Goal: Information Seeking & Learning: Learn about a topic

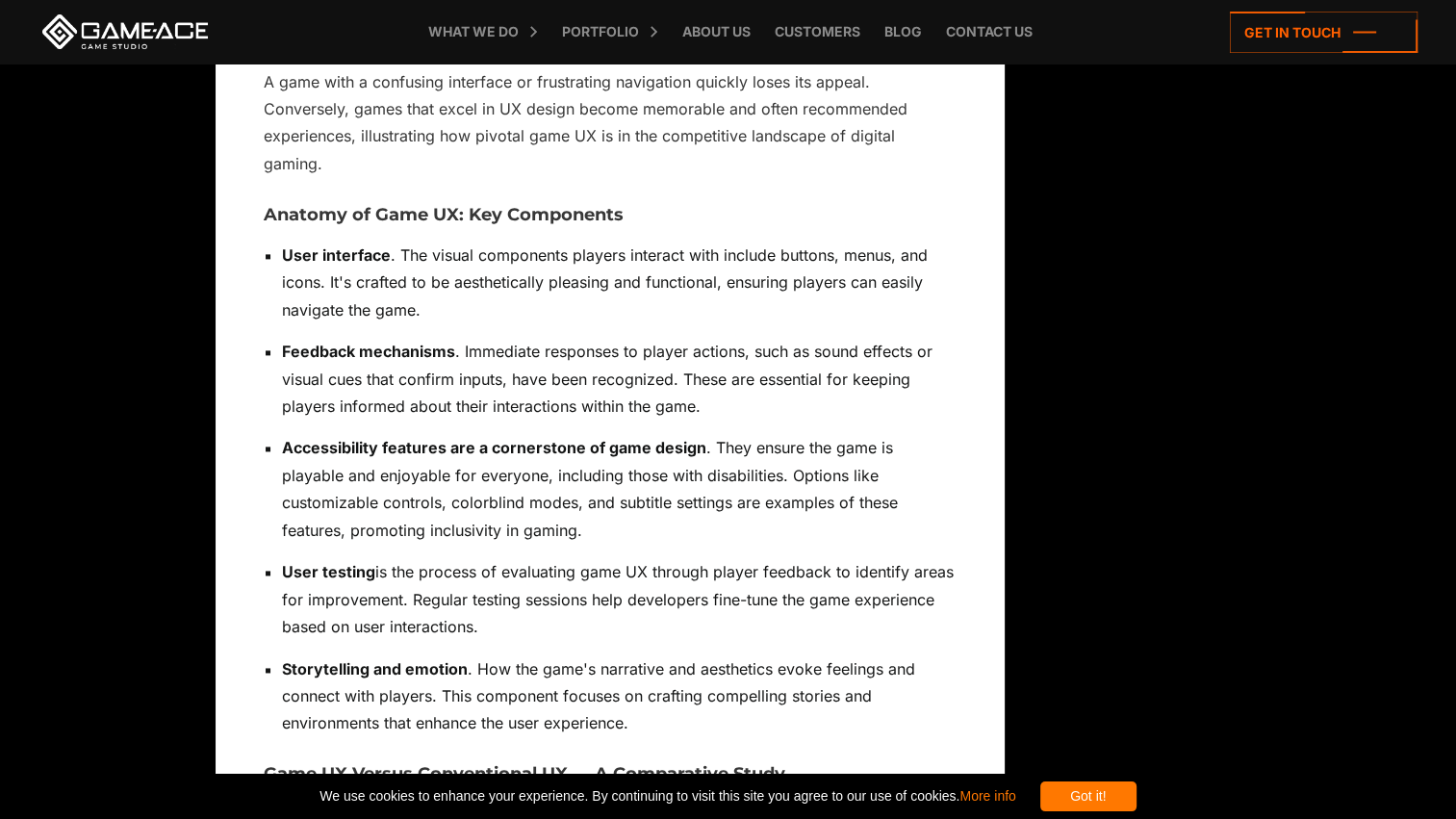
scroll to position [2501, 0]
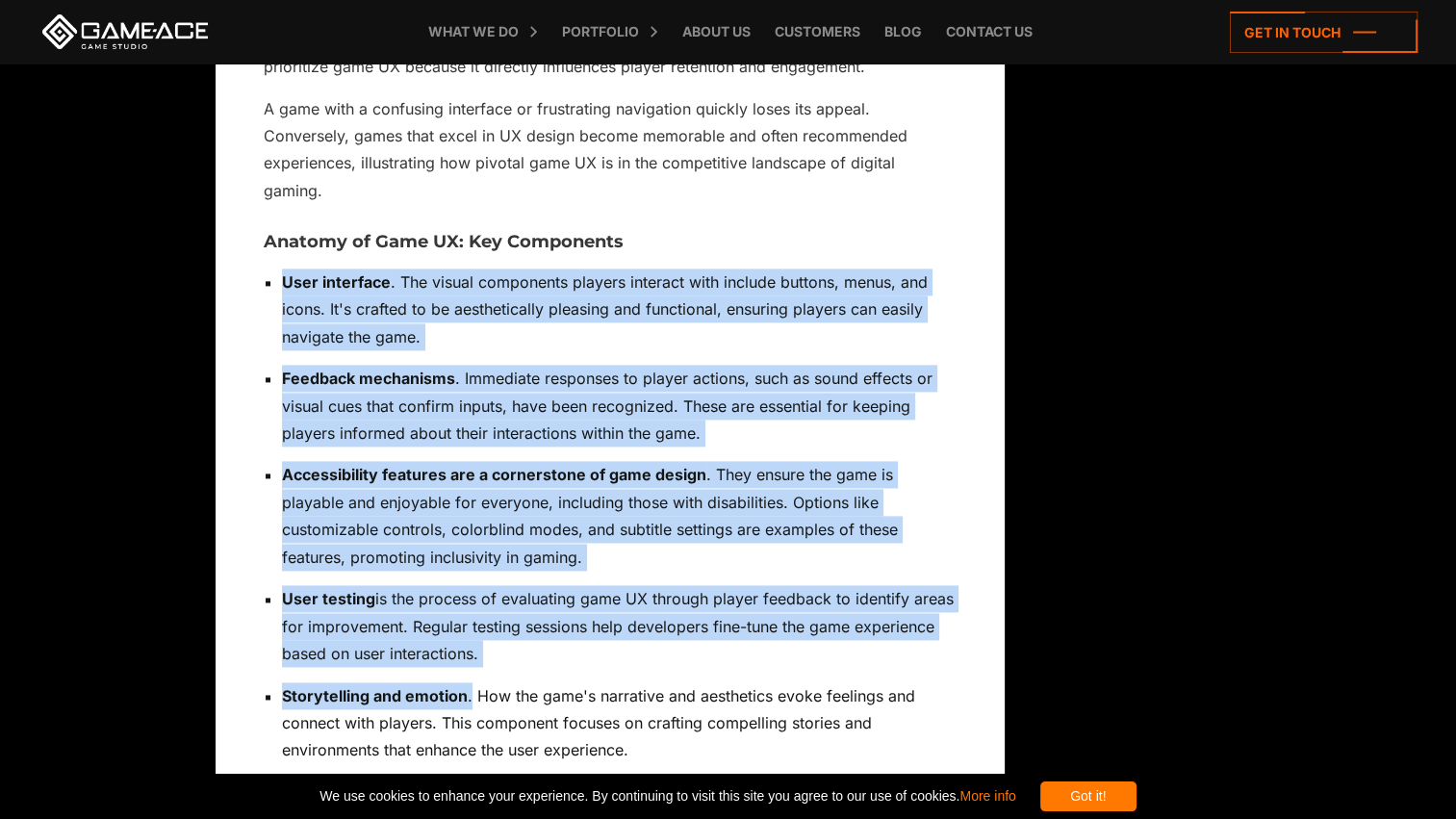
drag, startPoint x: 472, startPoint y: 665, endPoint x: 251, endPoint y: 250, distance: 470.2
drag, startPoint x: 251, startPoint y: 250, endPoint x: 454, endPoint y: 306, distance: 210.6
click at [454, 306] on p "User interface . The visual components players interact with include buttons, m…" at bounding box center [619, 308] width 674 height 82
click at [583, 377] on p "Feedback mechanisms . Immediate responses to player actions, such as sound effe…" at bounding box center [619, 405] width 674 height 82
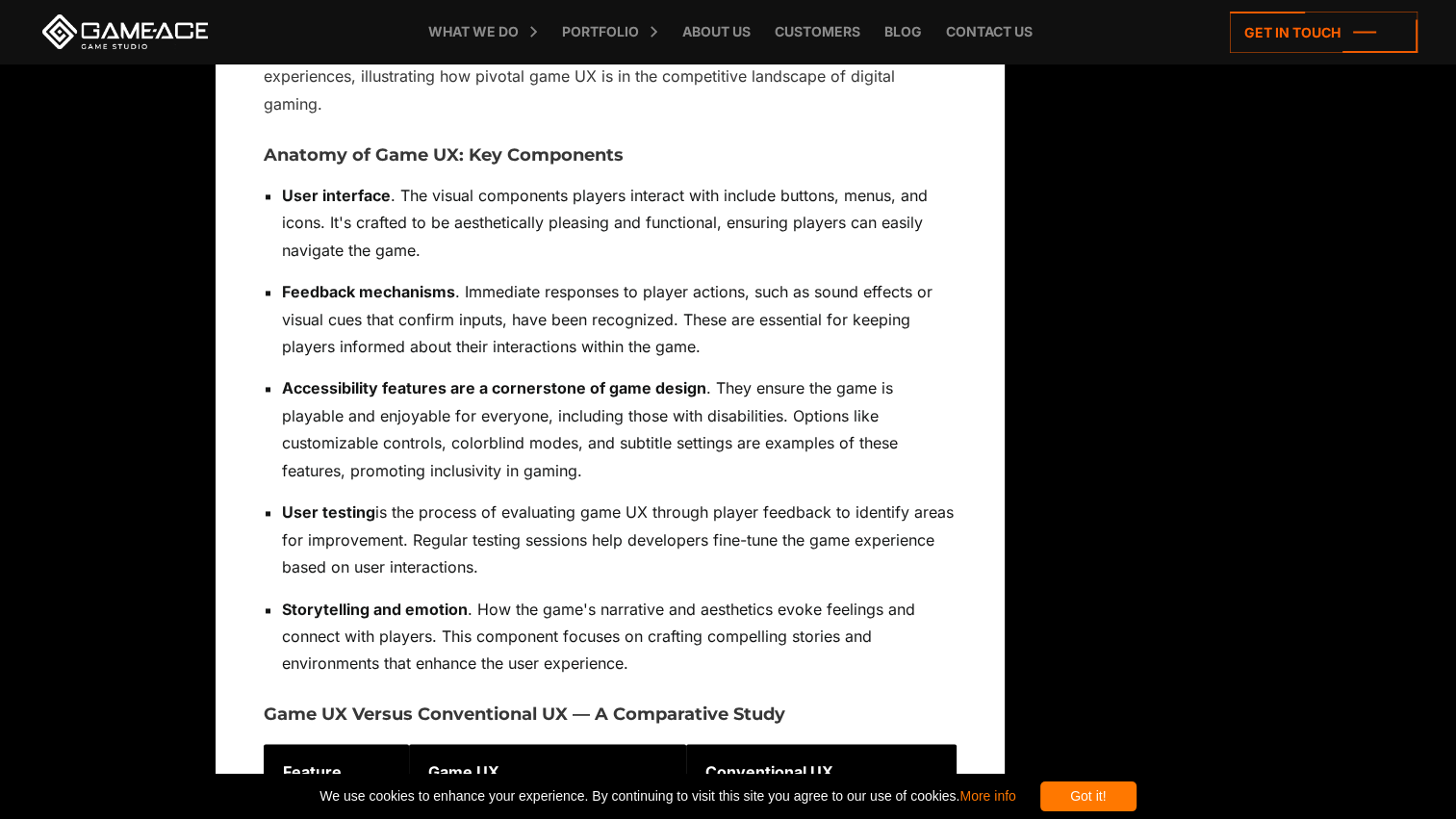
scroll to position [2598, 0]
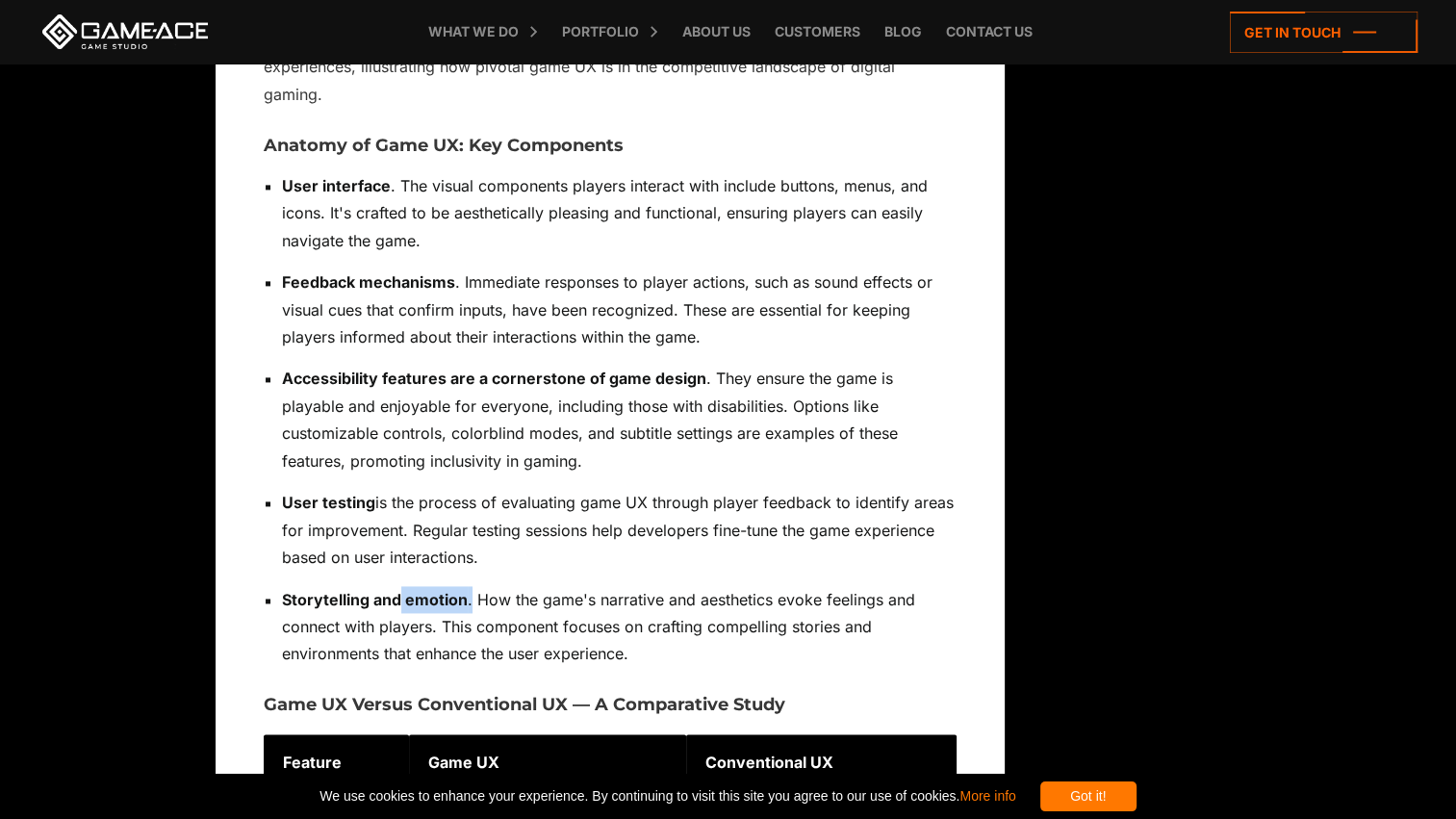
drag, startPoint x: 469, startPoint y: 573, endPoint x: 398, endPoint y: 570, distance: 71.1
click at [398, 585] on p "Storytelling and emotion . How the game's narrative and aesthetics evoke feelin…" at bounding box center [619, 626] width 674 height 82
click at [558, 377] on p "Accessibility features are a cornerstone of game design . They ensure the game …" at bounding box center [619, 419] width 674 height 109
drag, startPoint x: 705, startPoint y: 350, endPoint x: 286, endPoint y: 361, distance: 419.1
click at [286, 365] on p "Accessibility features are a cornerstone of game design . They ensure the game …" at bounding box center [619, 419] width 674 height 109
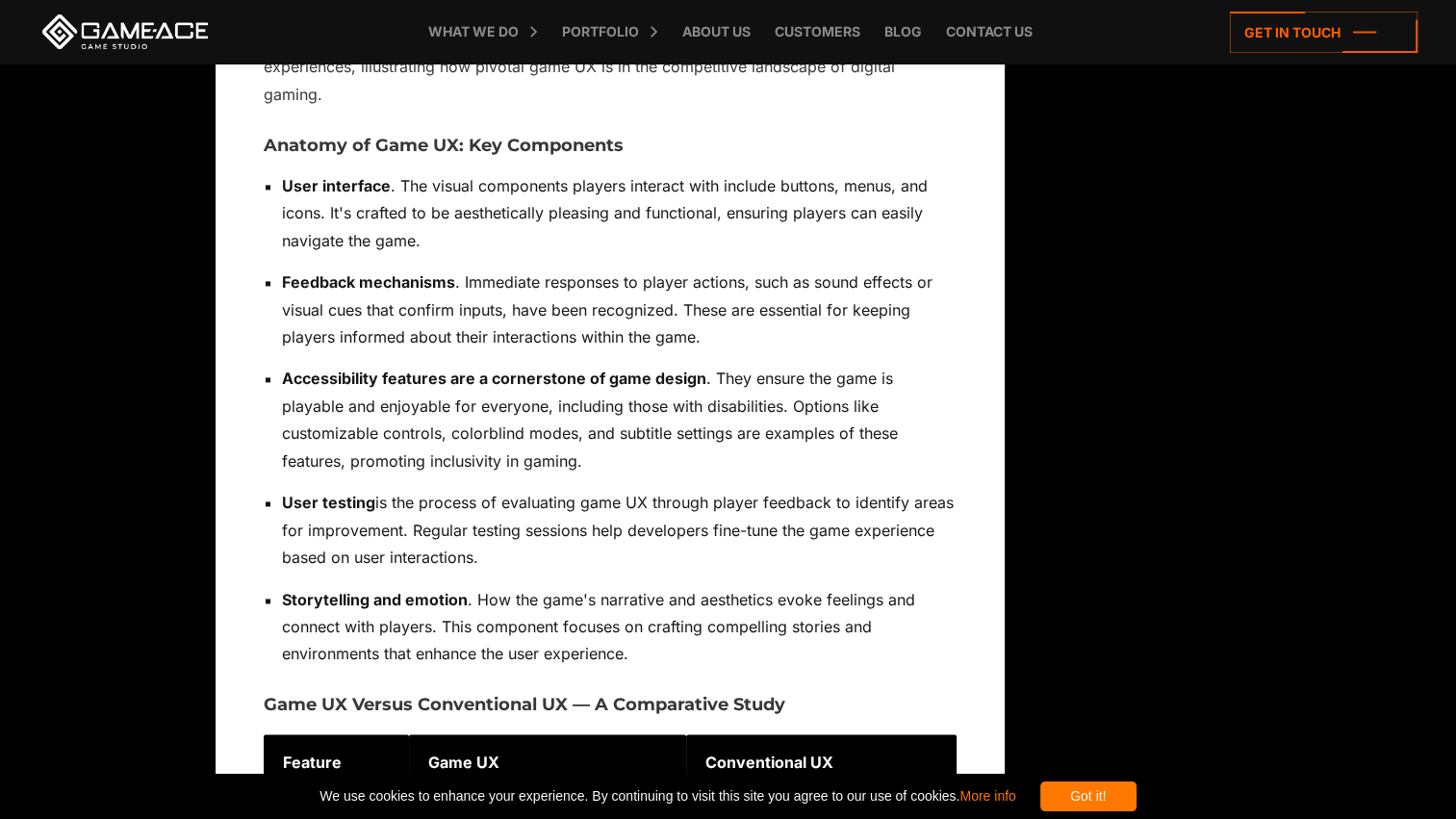
drag, startPoint x: 286, startPoint y: 361, endPoint x: 443, endPoint y: 463, distance: 187.2
click at [439, 489] on p "User testing is the process of evaluating game UX through player feedback to id…" at bounding box center [619, 529] width 674 height 82
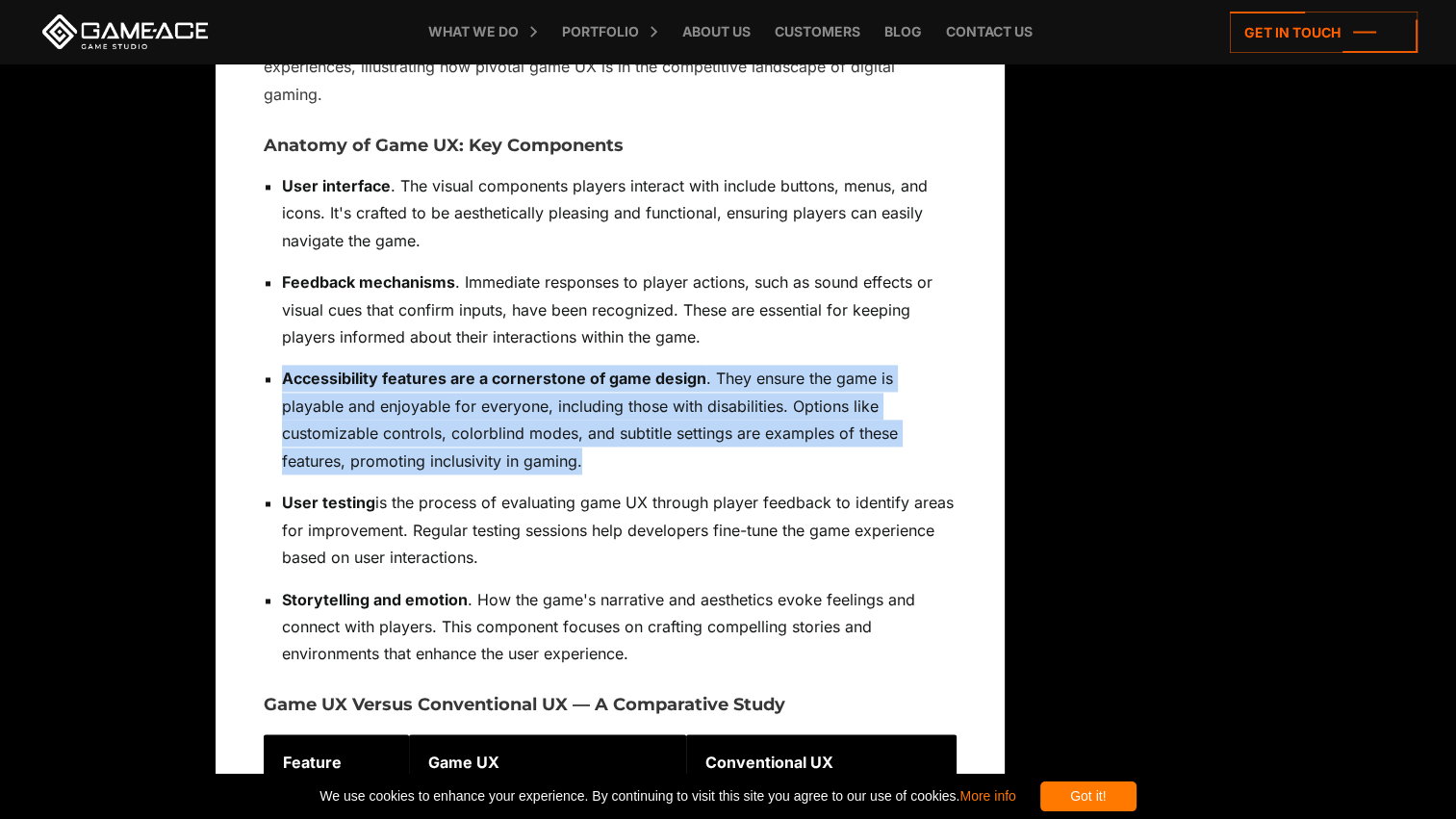
drag, startPoint x: 443, startPoint y: 431, endPoint x: 287, endPoint y: 335, distance: 183.2
click at [287, 365] on p "Accessibility features are a cornerstone of game design . They ensure the game …" at bounding box center [619, 419] width 674 height 109
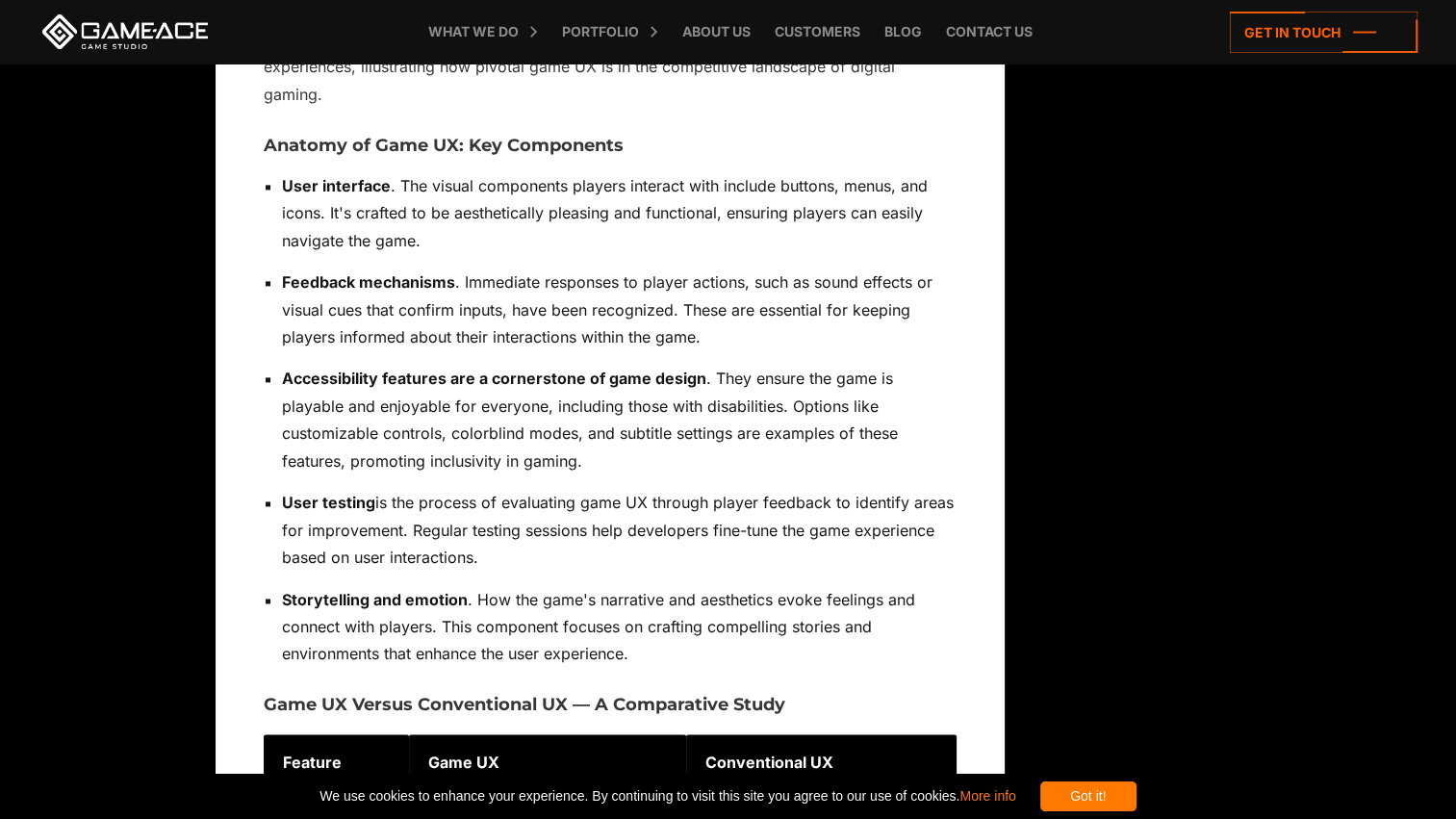
click at [558, 535] on p "User testing is the process of evaluating game UX through player feedback to id…" at bounding box center [619, 529] width 674 height 82
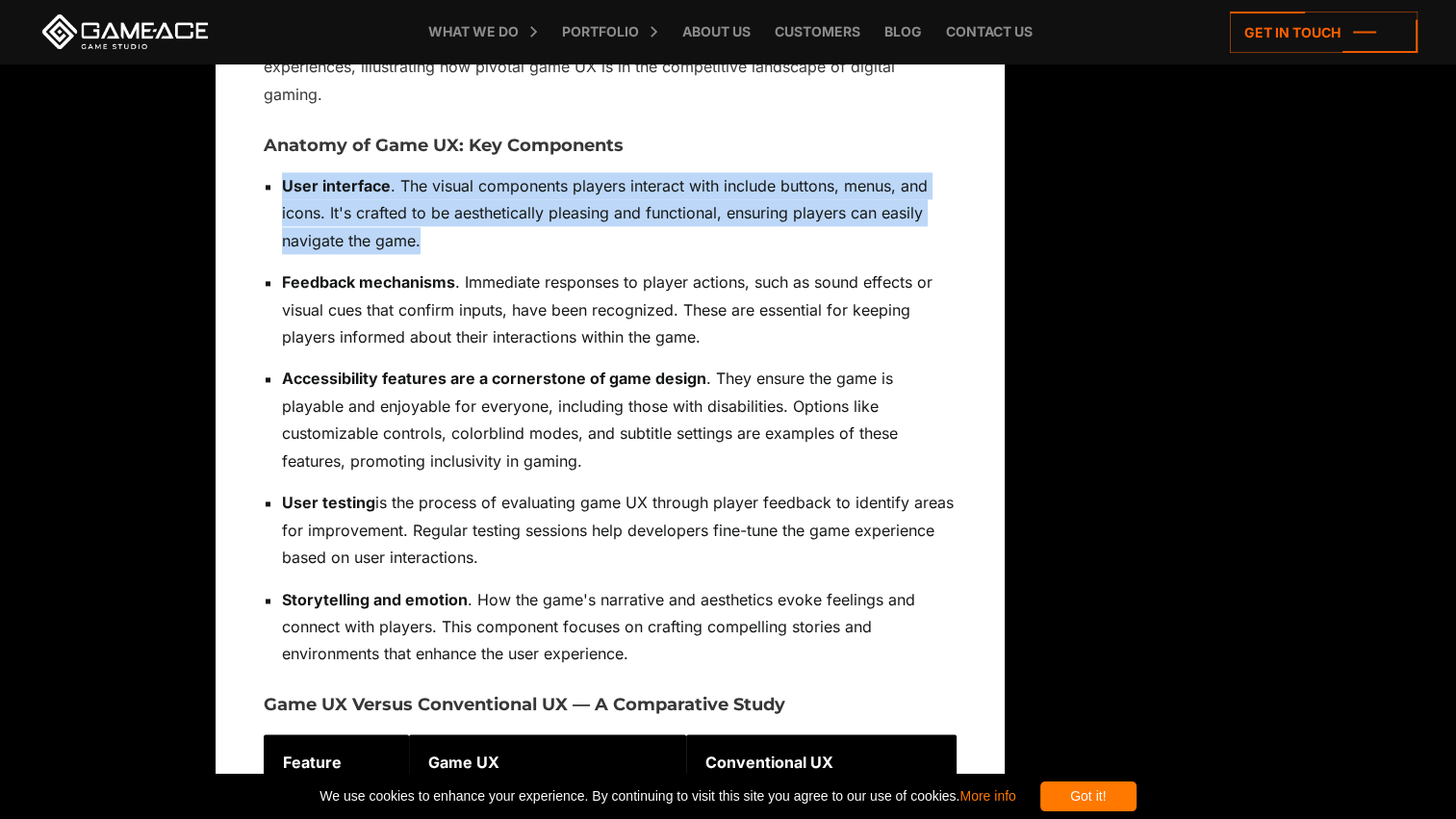
drag, startPoint x: 428, startPoint y: 207, endPoint x: 285, endPoint y: 158, distance: 151.2
click at [285, 172] on p "User interface . The visual components players interact with include buttons, m…" at bounding box center [619, 213] width 674 height 82
copy p "User interface . The visual components players interact with include buttons, m…"
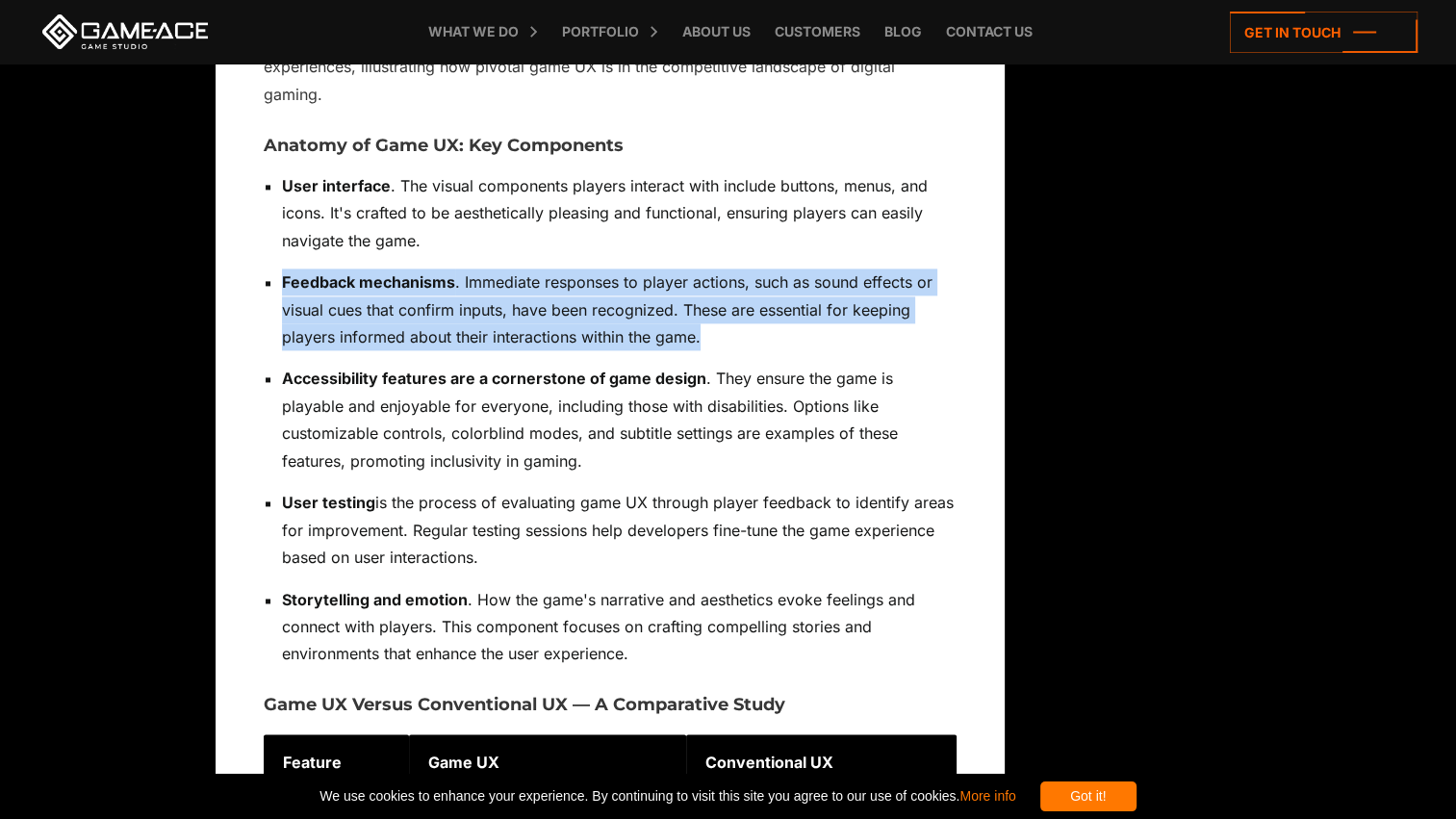
drag, startPoint x: 707, startPoint y: 307, endPoint x: 243, endPoint y: 241, distance: 468.7
copy p "Feedback mechanisms . Immediate responses to player actions, such as sound effe…"
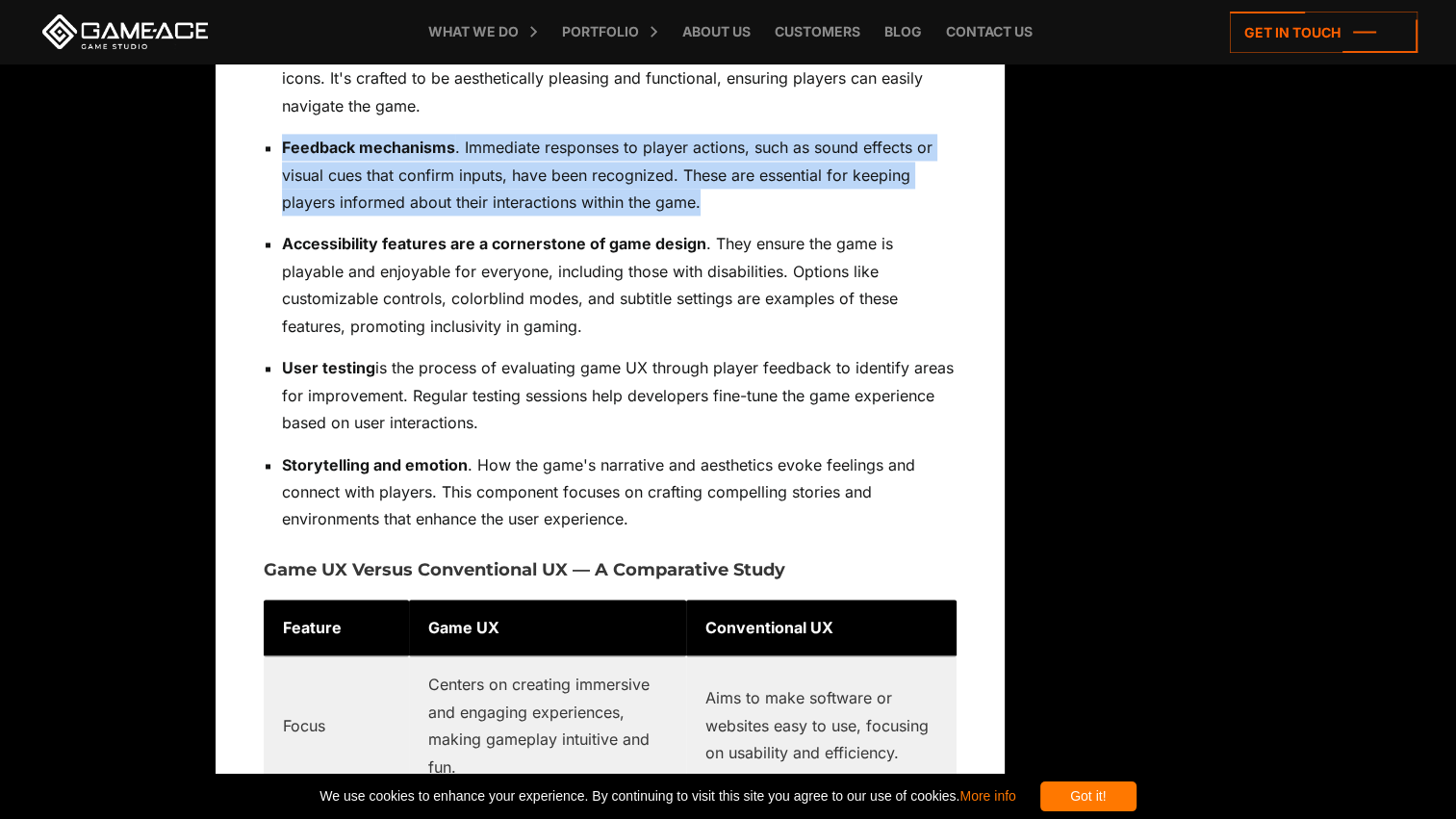
scroll to position [2790, 0]
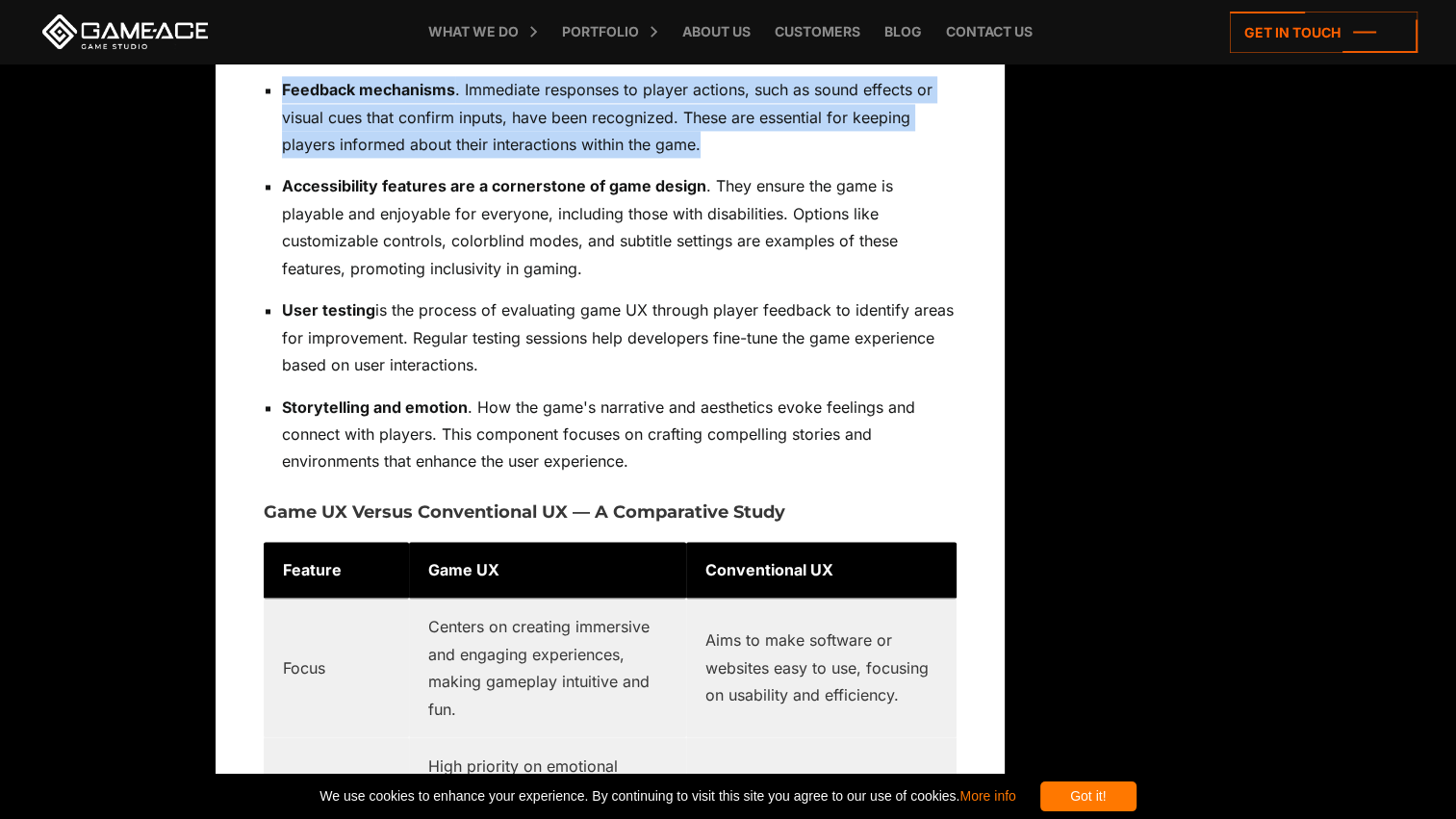
drag, startPoint x: 504, startPoint y: 343, endPoint x: 269, endPoint y: 295, distance: 239.9
click at [282, 297] on li "User testing is the process of evaluating game UX through player feedback to id…" at bounding box center [619, 337] width 674 height 82
copy p "User testing is the process of evaluating game UX through player feedback to id…"
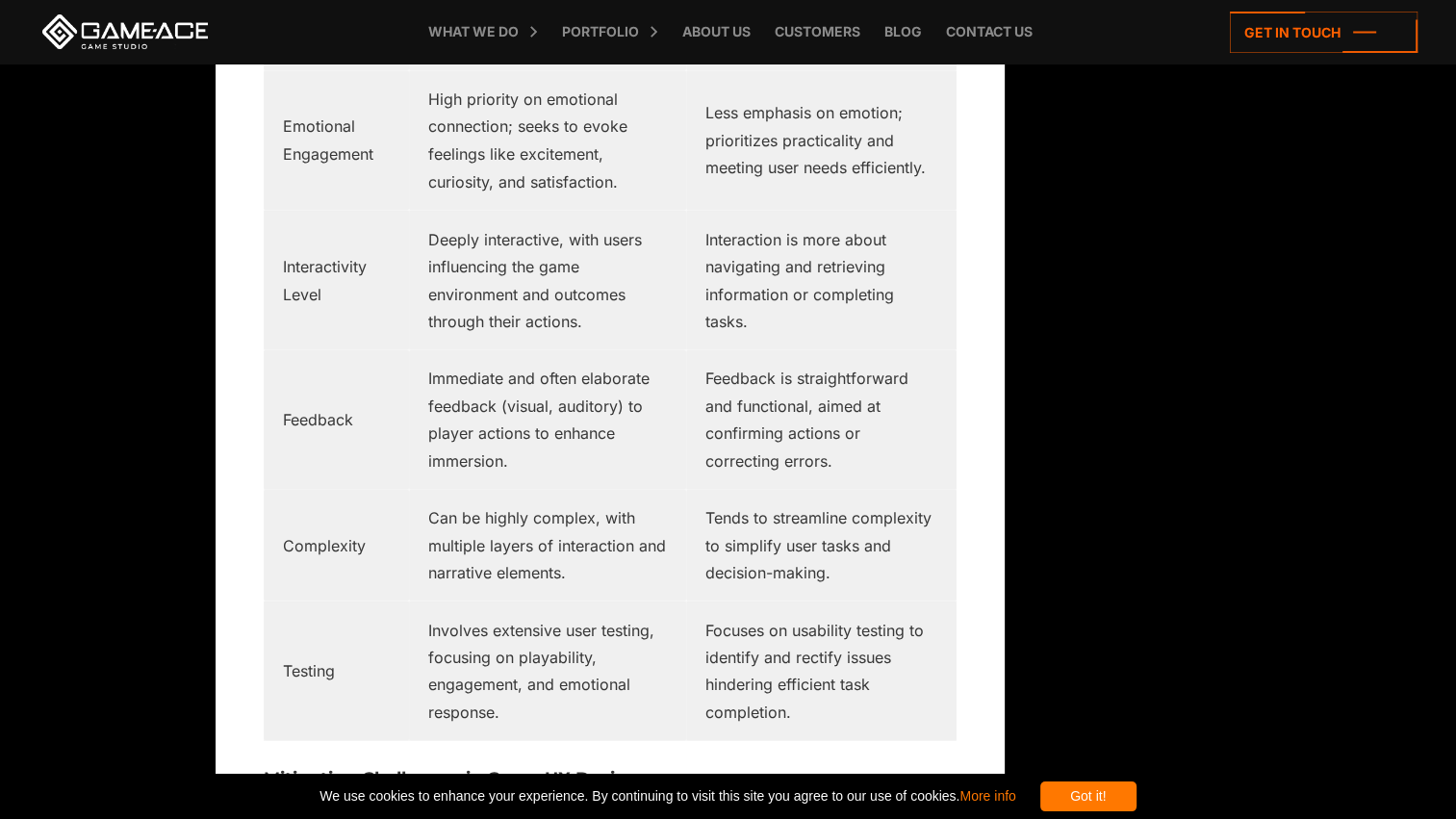
scroll to position [3463, 0]
